Goal: Find contact information: Find contact information

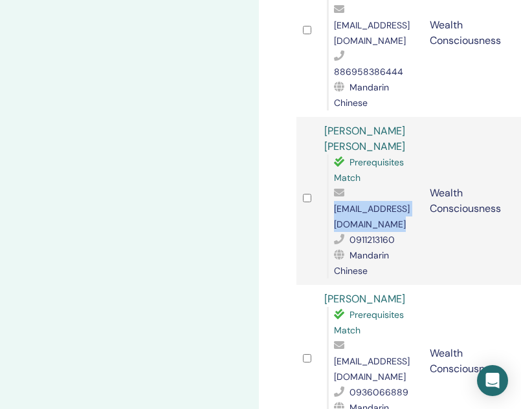
scroll to position [887, 0]
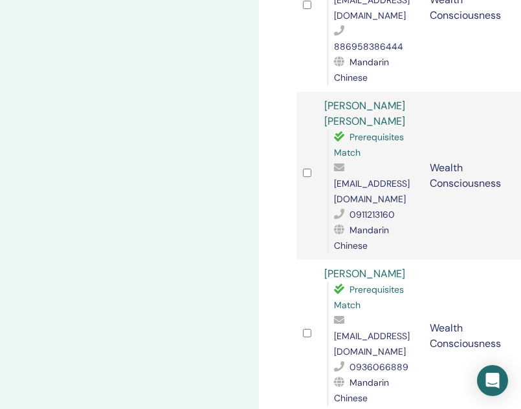
click at [356, 330] on span "[EMAIL_ADDRESS][DOMAIN_NAME]" at bounding box center [372, 343] width 76 height 27
click at [385, 313] on div "[EMAIL_ADDRESS][DOMAIN_NAME]" at bounding box center [375, 336] width 83 height 47
click at [391, 330] on span "[EMAIL_ADDRESS][DOMAIN_NAME]" at bounding box center [372, 343] width 76 height 27
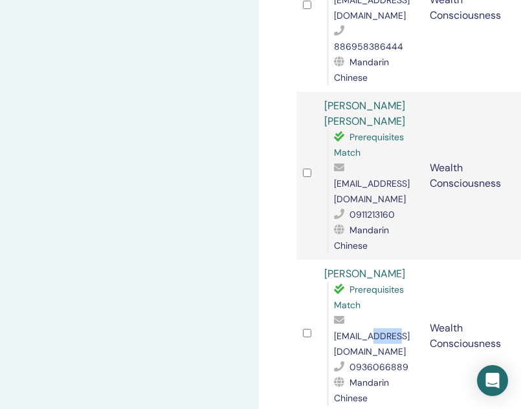
click at [391, 330] on span "[EMAIL_ADDRESS][DOMAIN_NAME]" at bounding box center [372, 343] width 76 height 27
copy span "[EMAIL_ADDRESS][DOMAIN_NAME]"
drag, startPoint x: 387, startPoint y: 136, endPoint x: 319, endPoint y: 134, distance: 67.9
click at [319, 260] on td "[PERSON_NAME] Prerequisites Match [EMAIL_ADDRESS][DOMAIN_NAME] 0936066889 Manda…" at bounding box center [370, 336] width 105 height 153
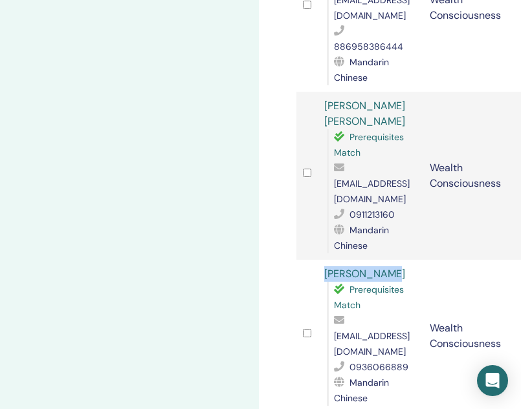
copy link "[PERSON_NAME]"
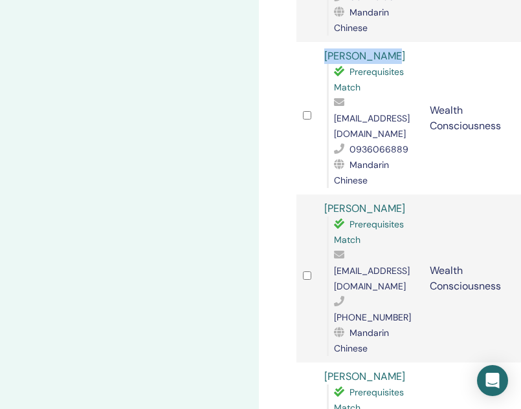
scroll to position [1107, 0]
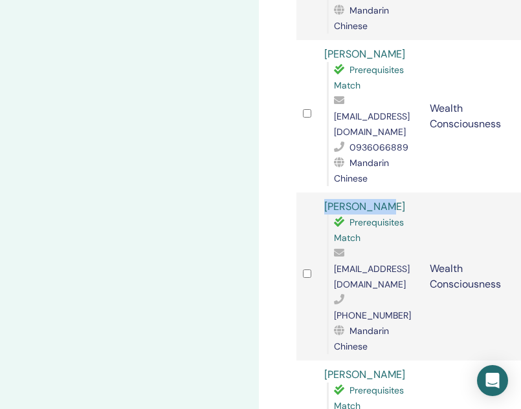
drag, startPoint x: 394, startPoint y: 52, endPoint x: 323, endPoint y: 50, distance: 70.5
click at [323, 193] on td "YIHSIAO CHU Prerequisites Match [EMAIL_ADDRESS][DOMAIN_NAME] [PHONE_NUMBER] Man…" at bounding box center [370, 277] width 105 height 168
copy link "[PERSON_NAME]"
click at [361, 263] on span "[EMAIL_ADDRESS][DOMAIN_NAME]" at bounding box center [372, 276] width 76 height 27
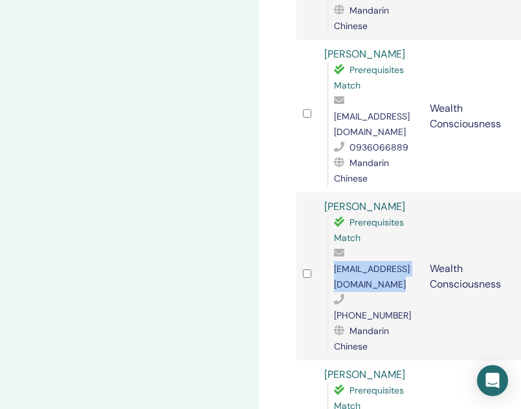
click at [361, 263] on span "[EMAIL_ADDRESS][DOMAIN_NAME]" at bounding box center [372, 276] width 76 height 27
copy span "[EMAIL_ADDRESS][DOMAIN_NAME]"
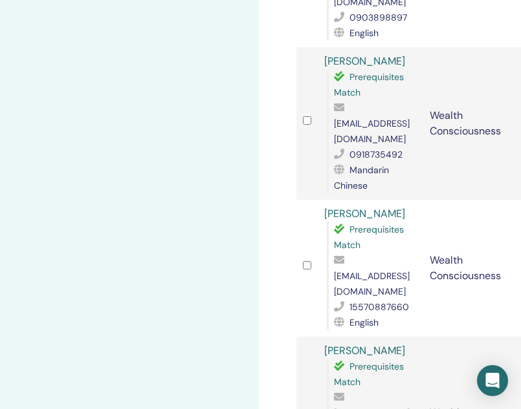
scroll to position [1866, 0]
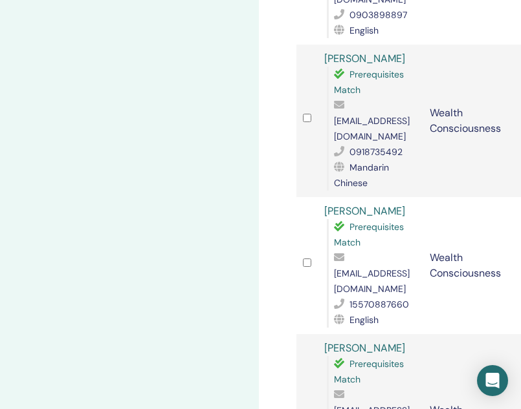
copy span "[EMAIL_ADDRESS][DOMAIN_NAME]"
drag, startPoint x: 380, startPoint y: 252, endPoint x: 318, endPoint y: 252, distance: 62.1
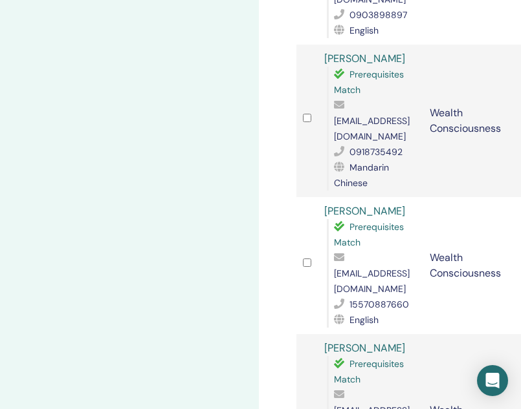
copy link "[PERSON_NAME]"
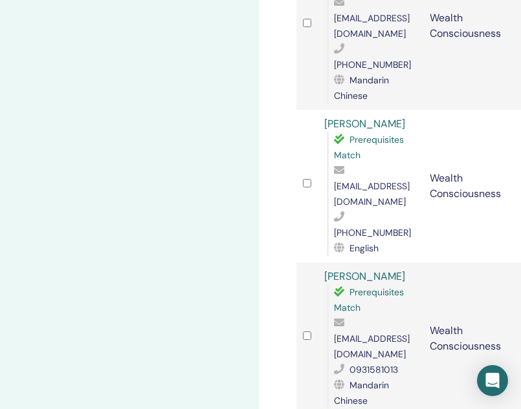
scroll to position [1356, 0]
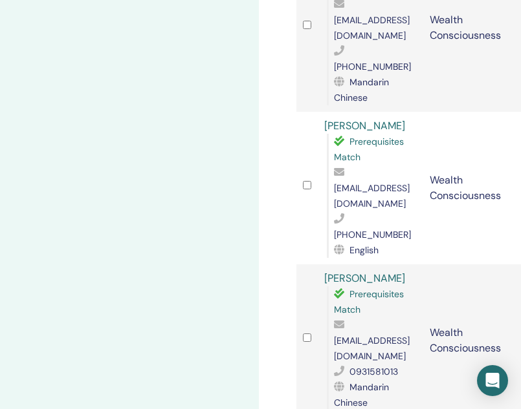
copy span "[EMAIL_ADDRESS][DOMAIN_NAME]"
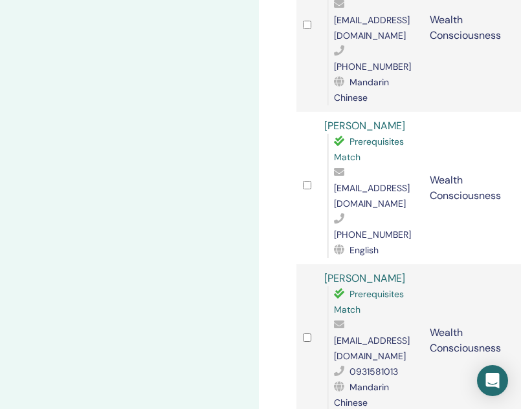
drag, startPoint x: 372, startPoint y: 223, endPoint x: 312, endPoint y: 221, distance: 60.2
copy tr "[PERSON_NAME]"
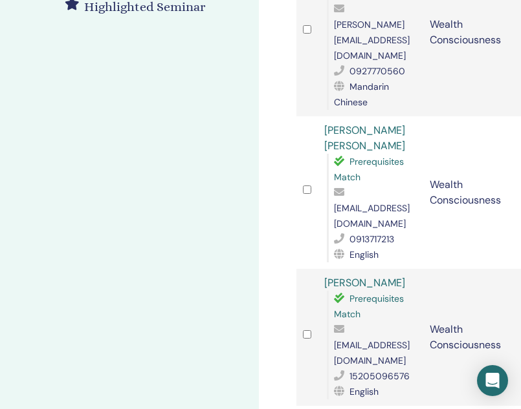
scroll to position [392, 0]
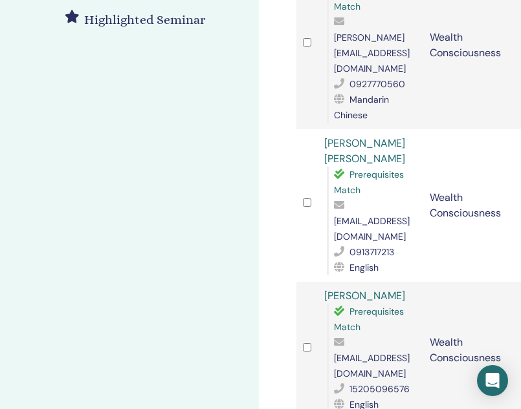
click at [358, 215] on span "[EMAIL_ADDRESS][DOMAIN_NAME]" at bounding box center [372, 228] width 76 height 27
copy span "[EMAIL_ADDRESS][DOMAIN_NAME]"
drag, startPoint x: 352, startPoint y: 111, endPoint x: 321, endPoint y: 98, distance: 33.6
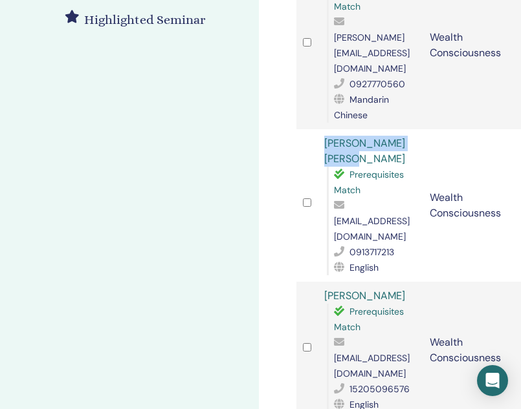
click at [321, 129] on td "[PERSON_NAME] [PERSON_NAME] Prerequisites Match [EMAIL_ADDRESS][DOMAIN_NAME] 09…" at bounding box center [370, 205] width 105 height 153
copy link "[PERSON_NAME] [PERSON_NAME]"
